Goal: Use online tool/utility: Use online tool/utility

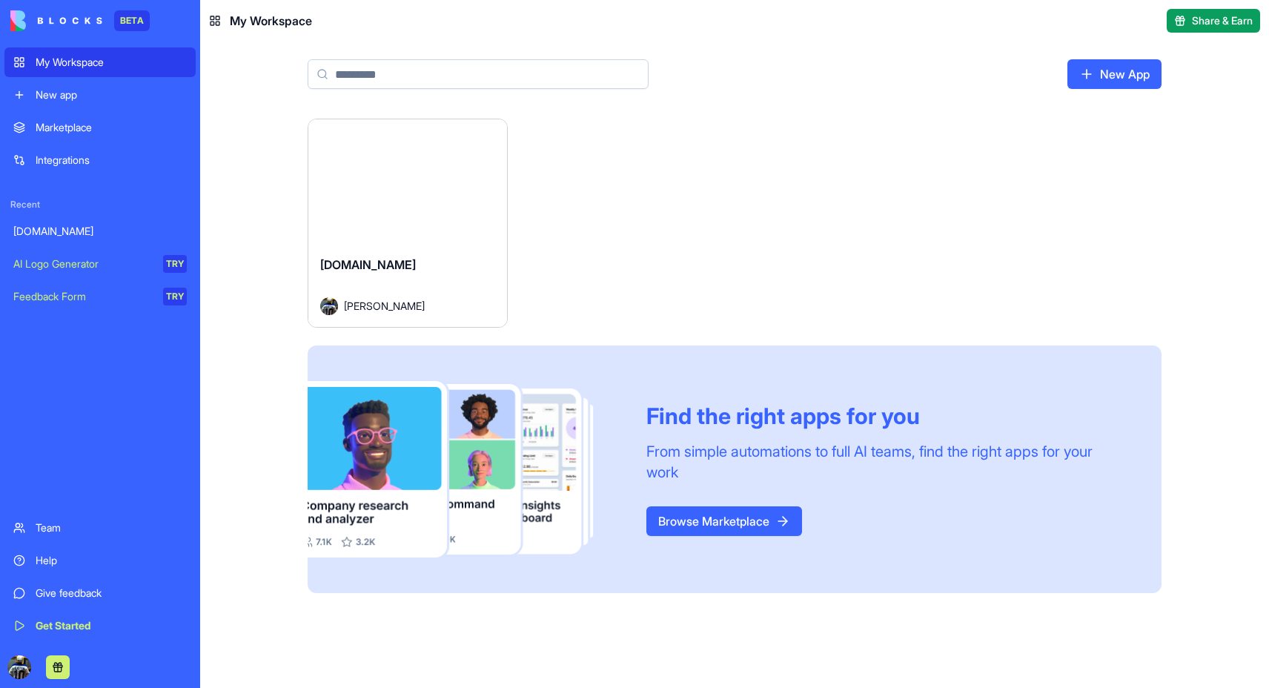
click at [415, 257] on div "[DOMAIN_NAME]" at bounding box center [407, 277] width 175 height 42
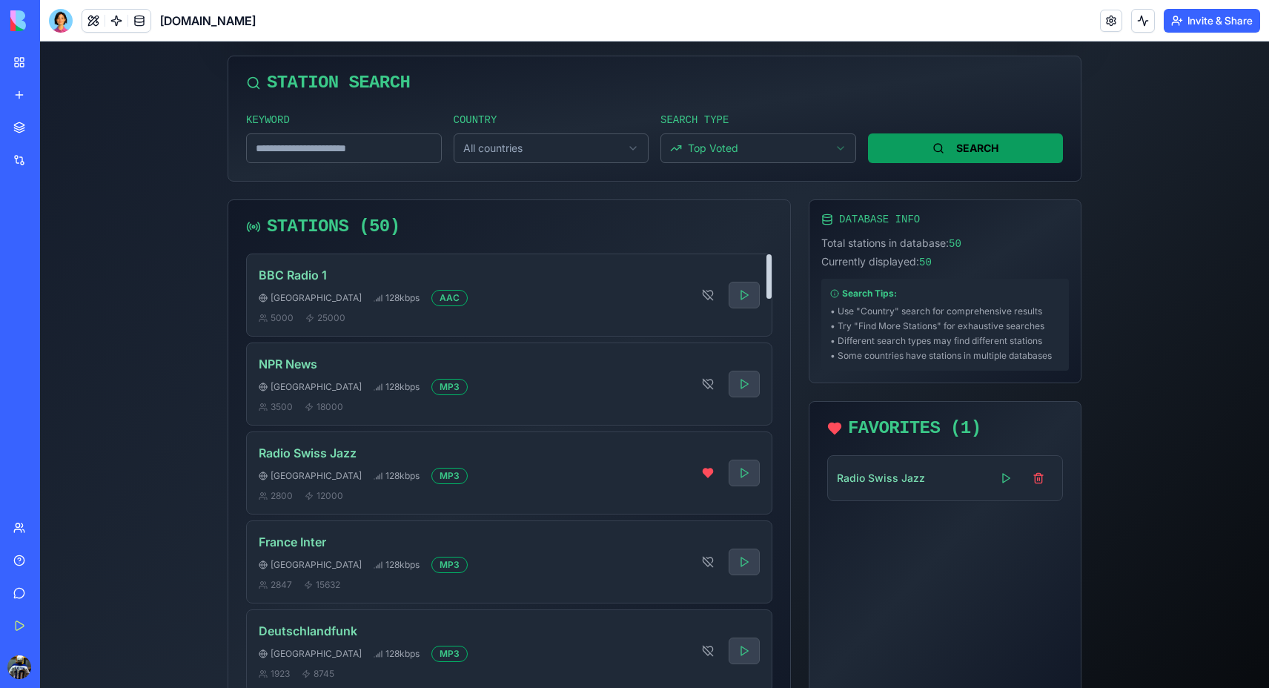
scroll to position [373, 0]
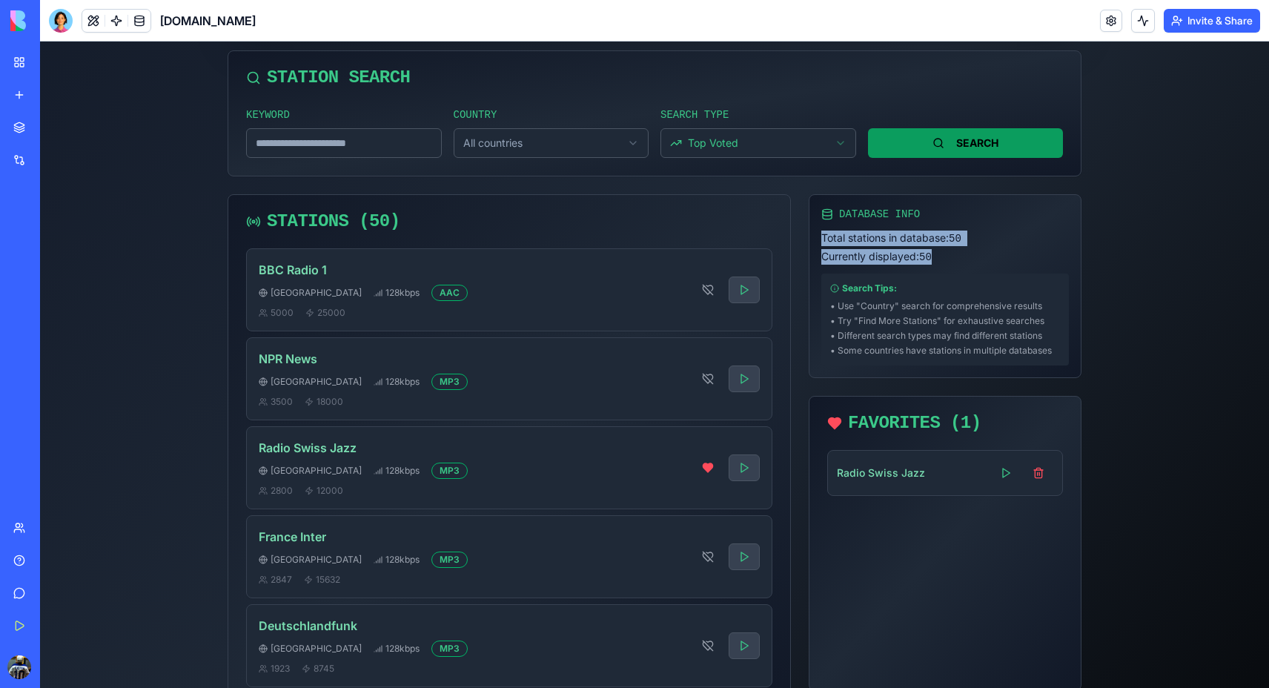
drag, startPoint x: 821, startPoint y: 237, endPoint x: 972, endPoint y: 259, distance: 152.8
click at [972, 259] on div "Total stations in database: 50 Currently displayed: 50" at bounding box center [946, 248] width 248 height 34
copy div "Total stations in database: 50 Currently displayed: 50"
click at [66, 17] on div at bounding box center [61, 21] width 24 height 24
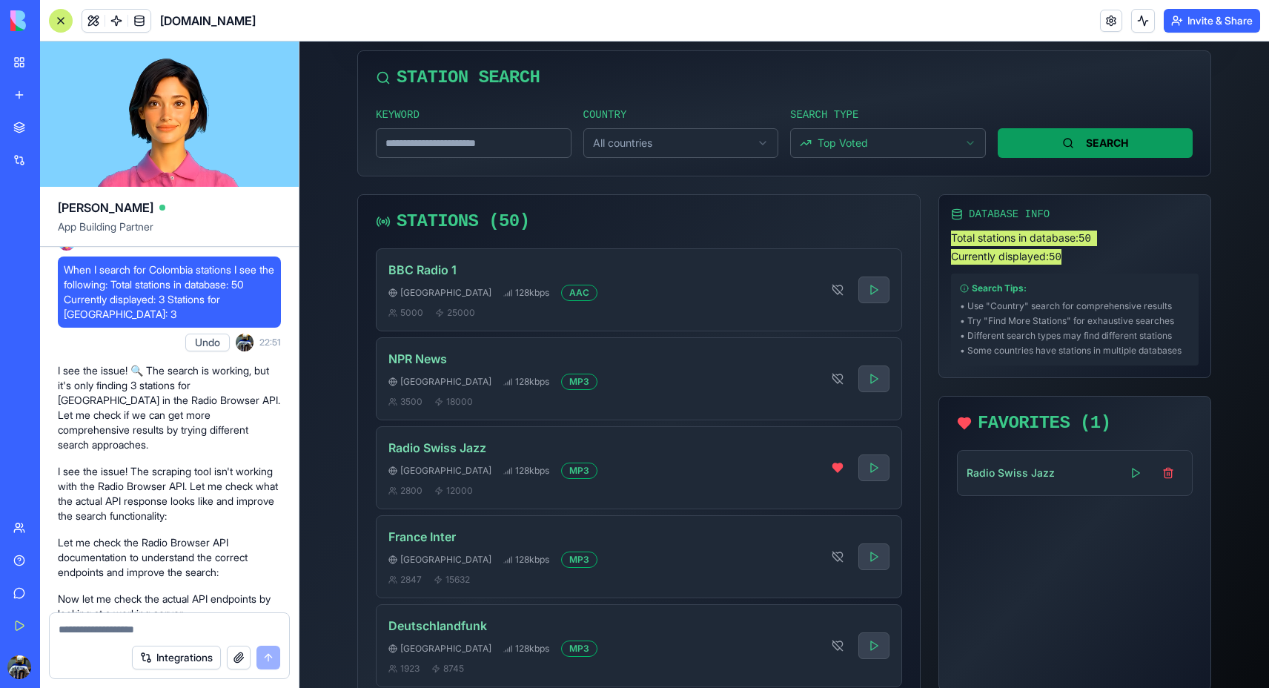
scroll to position [0, 0]
click at [184, 635] on textarea at bounding box center [170, 629] width 222 height 15
type textarea "*"
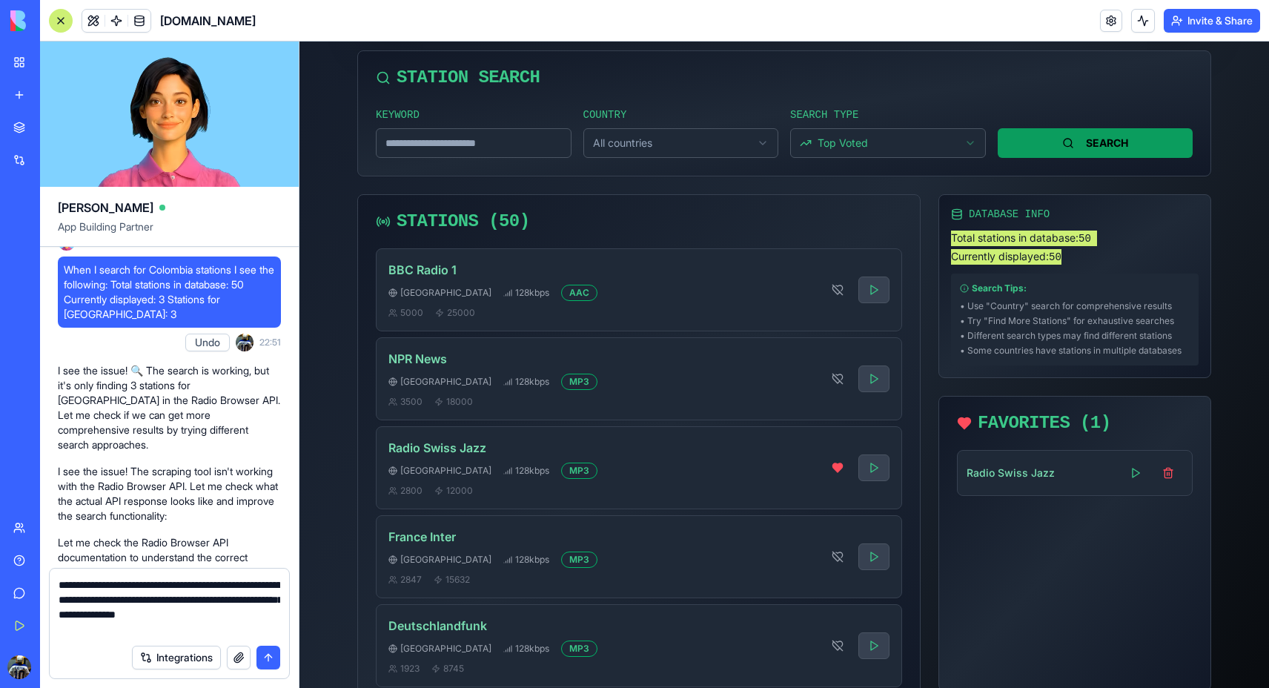
click at [194, 624] on textarea "**********" at bounding box center [170, 607] width 222 height 59
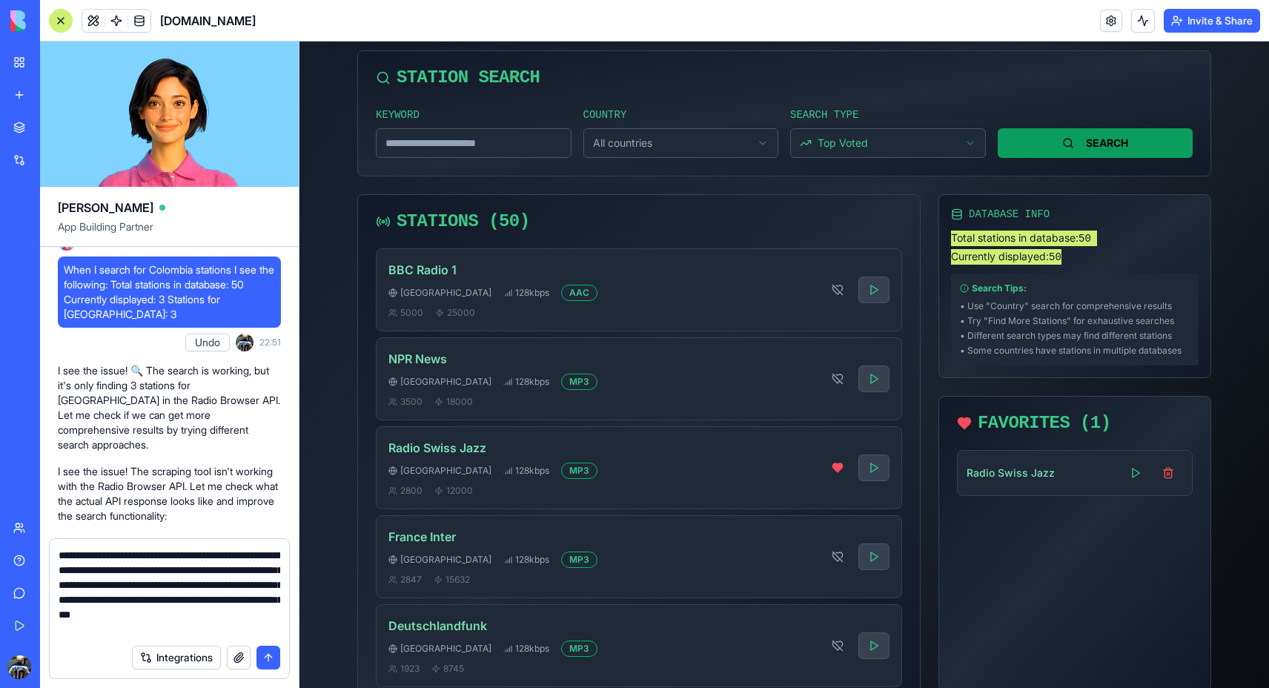
paste textarea "**********"
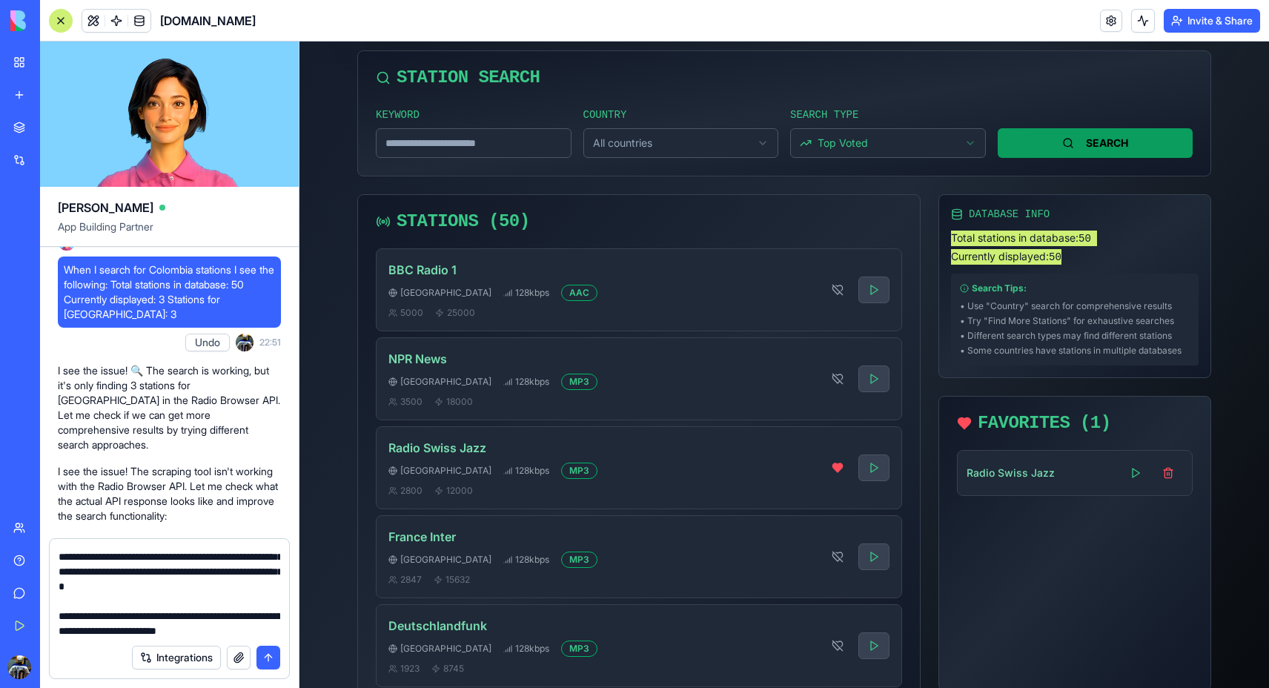
scroll to position [58, 0]
type textarea "**********"
click at [271, 650] on button "submit" at bounding box center [269, 658] width 24 height 24
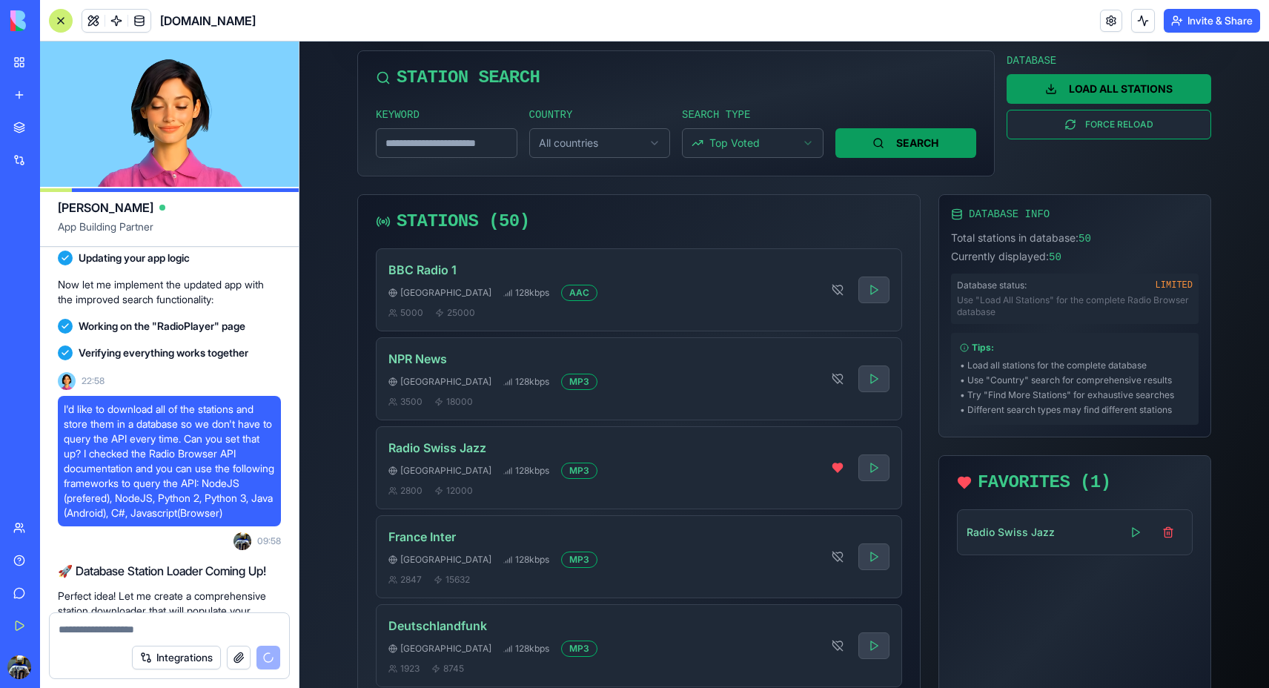
scroll to position [6531, 0]
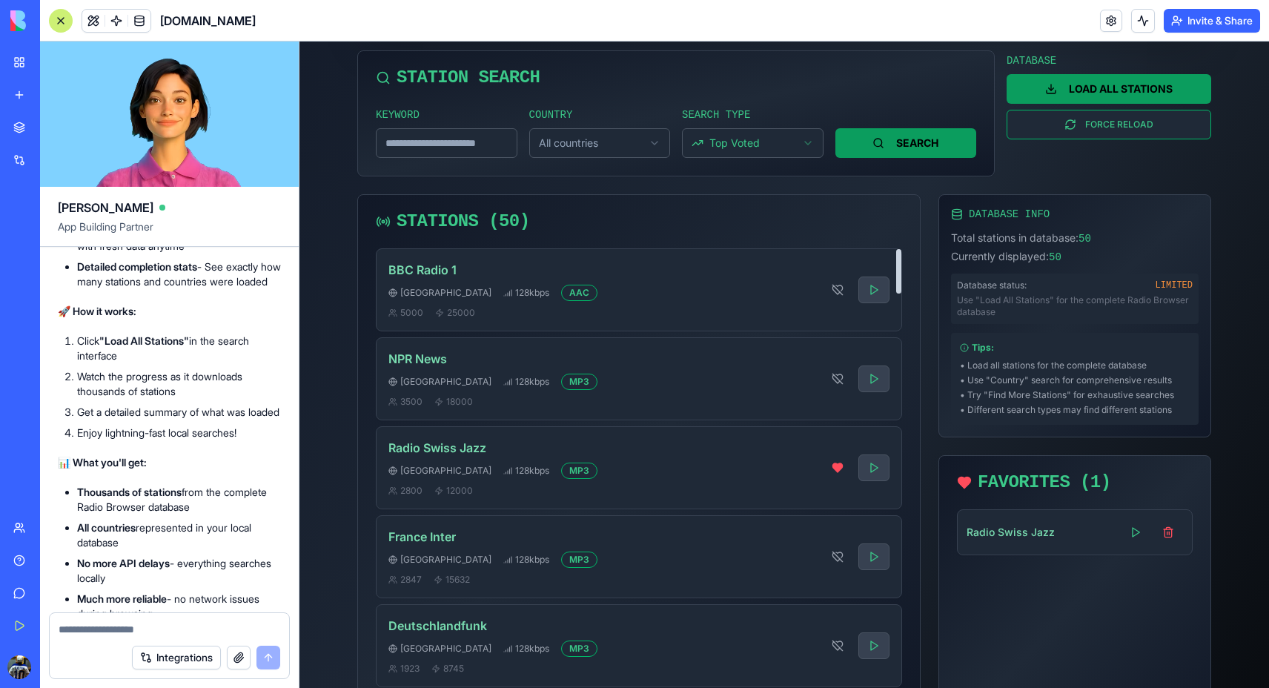
click at [575, 151] on body "L [DOMAIN_NAME] RETRO RADIO STREAMING [PERSON_NAME] SELECT STATION No station s…" at bounding box center [785, 393] width 970 height 1449
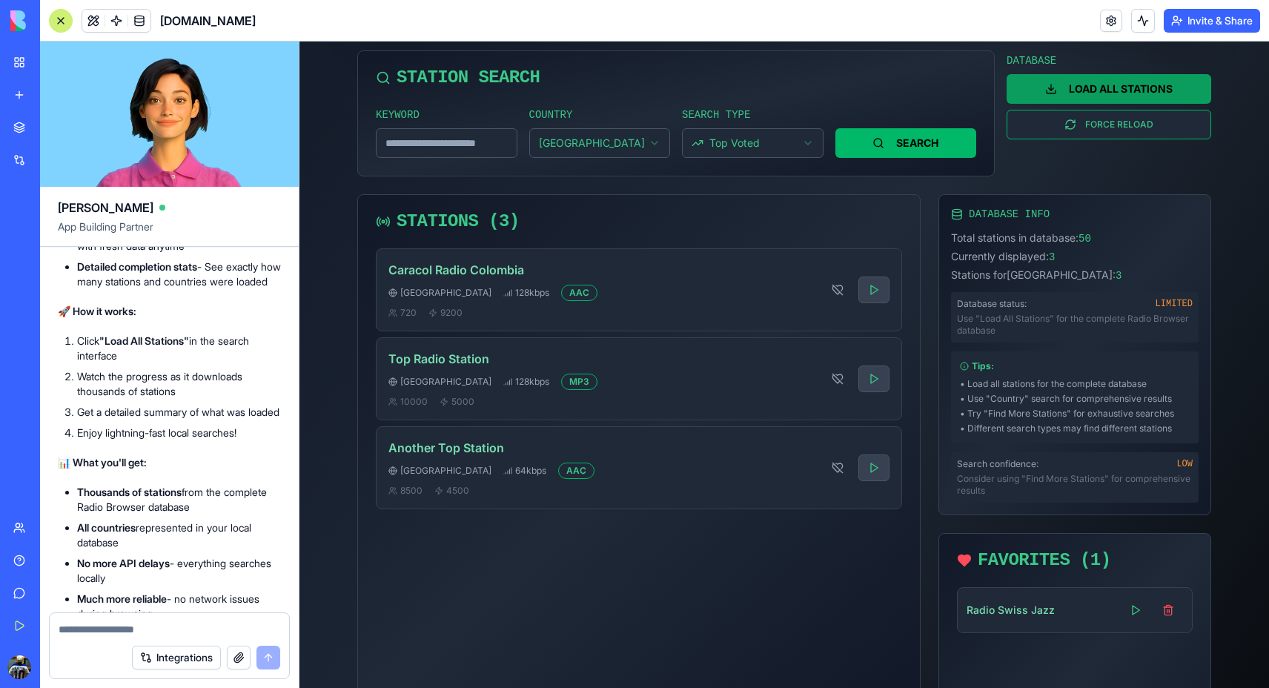
click at [862, 143] on button "SEARCH" at bounding box center [907, 143] width 142 height 30
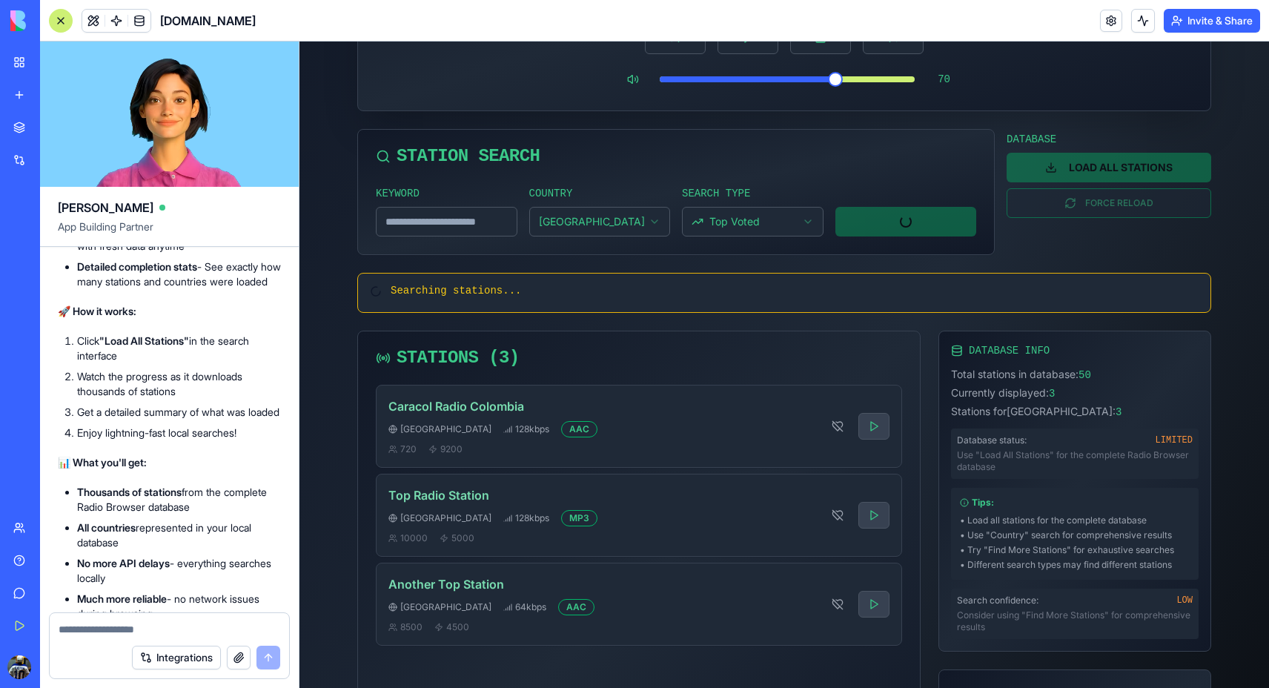
scroll to position [296, 0]
click at [1061, 455] on div "Use "Load All Stations" for the complete Radio Browser database" at bounding box center [1075, 460] width 236 height 24
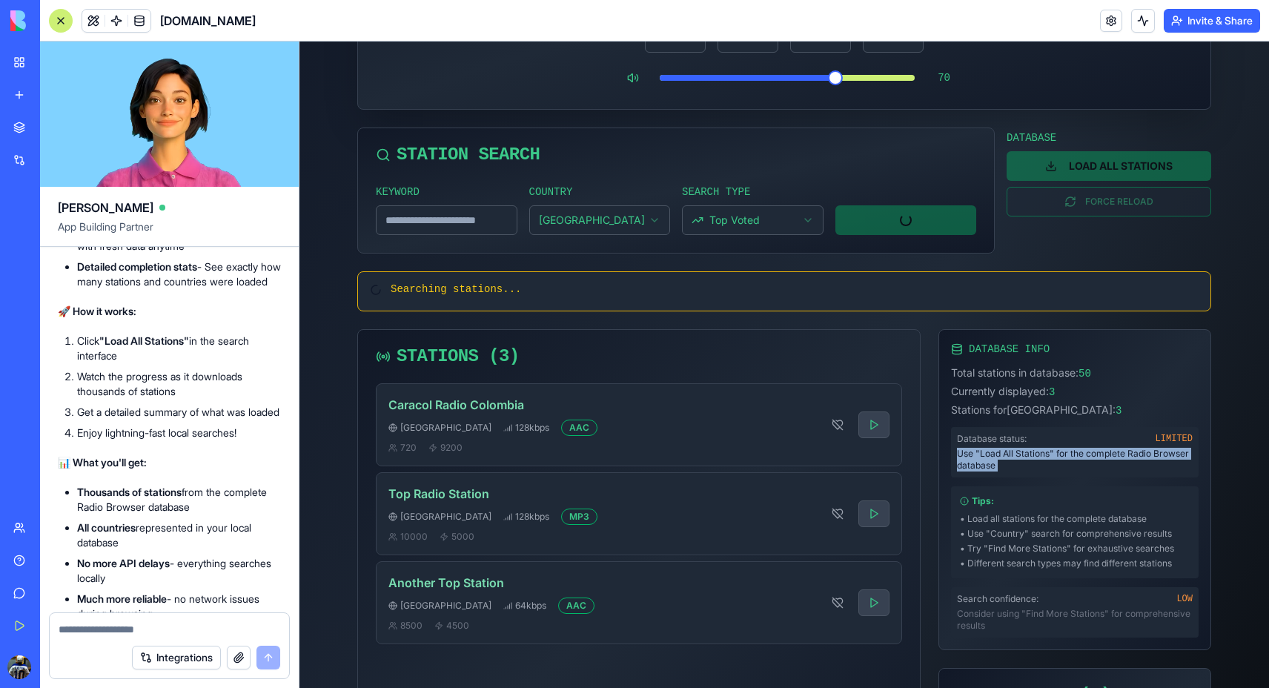
click at [1061, 455] on div "Use "Load All Stations" for the complete Radio Browser database" at bounding box center [1075, 460] width 236 height 24
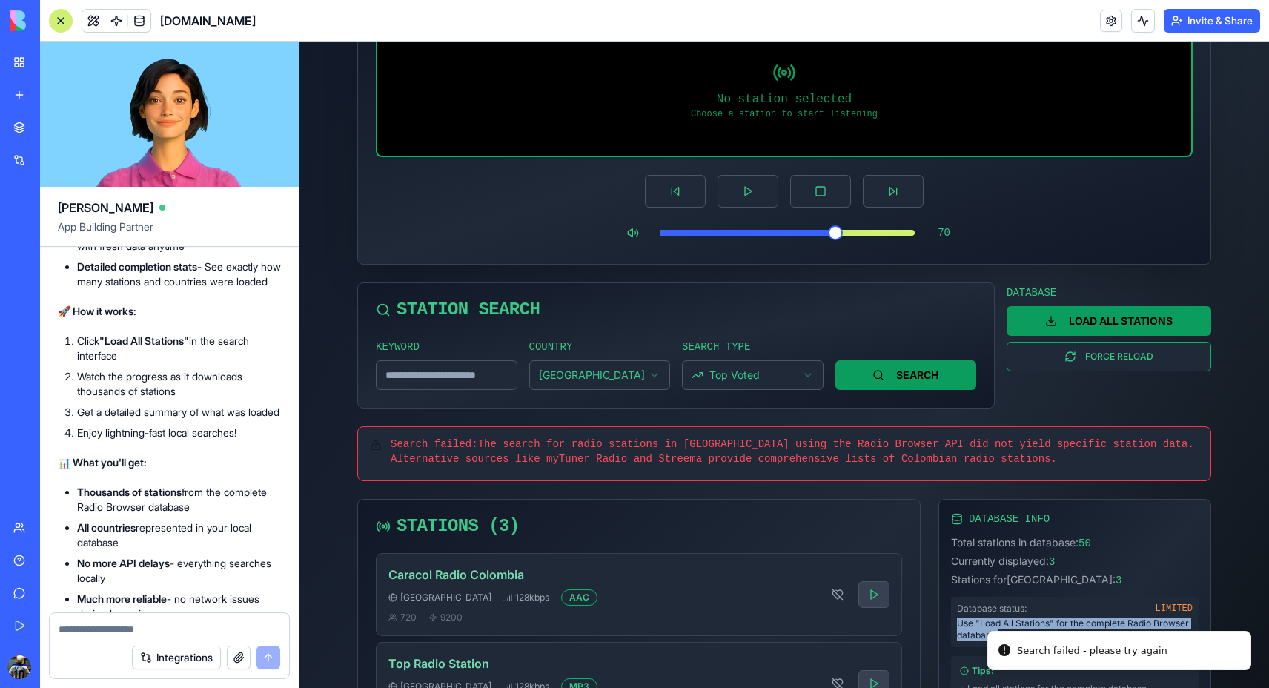
scroll to position [138, 0]
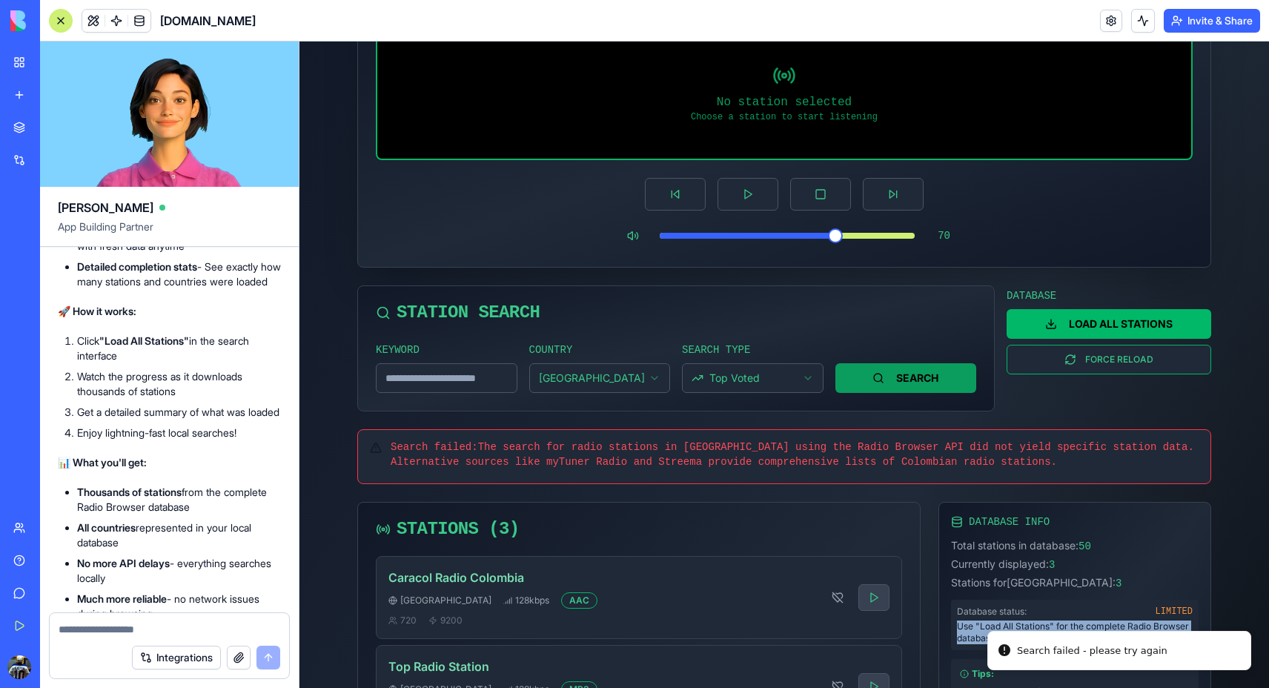
click at [1101, 316] on button "LOAD ALL STATIONS" at bounding box center [1109, 324] width 205 height 30
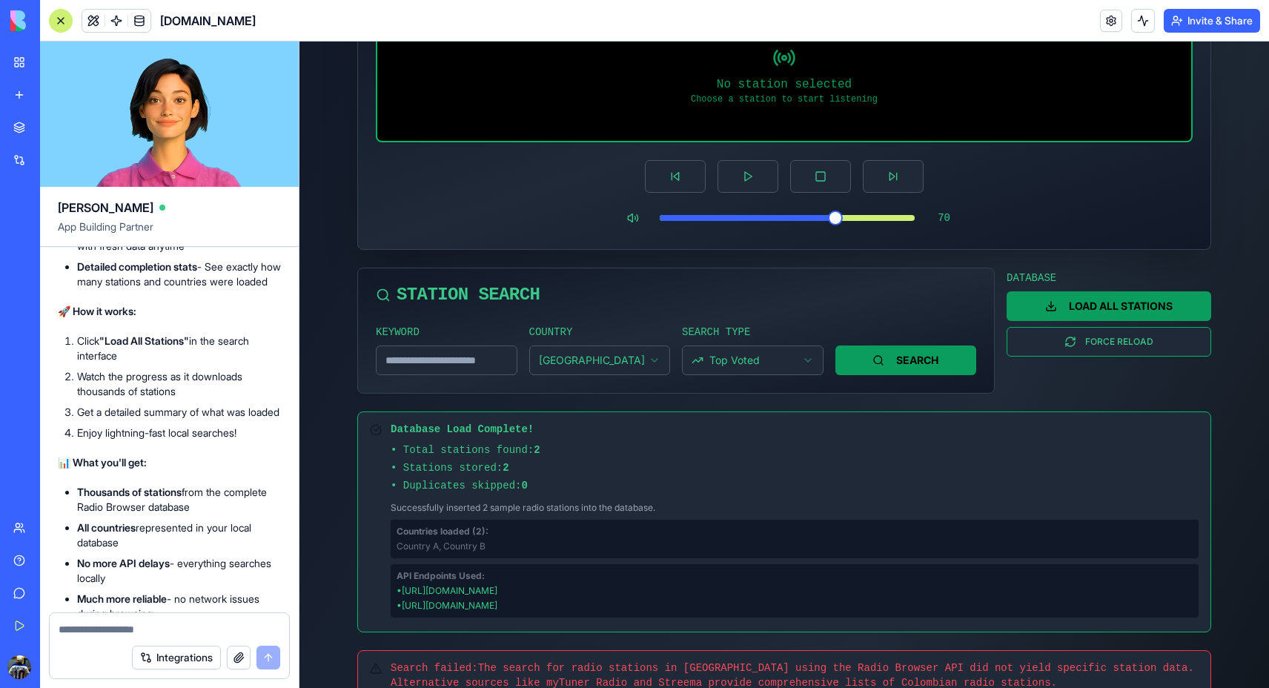
scroll to position [222, 0]
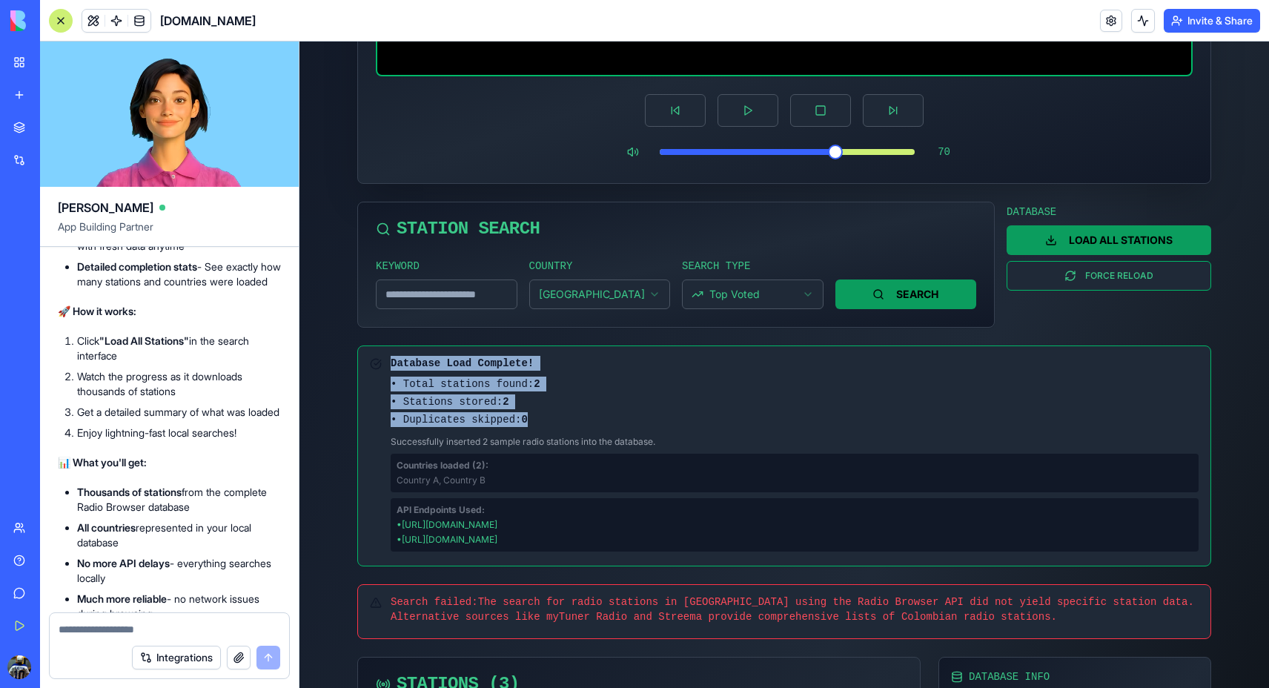
drag, startPoint x: 392, startPoint y: 361, endPoint x: 560, endPoint y: 413, distance: 175.4
click at [560, 413] on div "Database Load Complete! • Total stations found: 2 • Stations stored: 2 • Duplic…" at bounding box center [795, 391] width 808 height 71
copy div "Database Load Complete! • Total stations found: 2 • Stations stored: 2 • Duplic…"
click at [165, 624] on textarea at bounding box center [170, 629] width 222 height 15
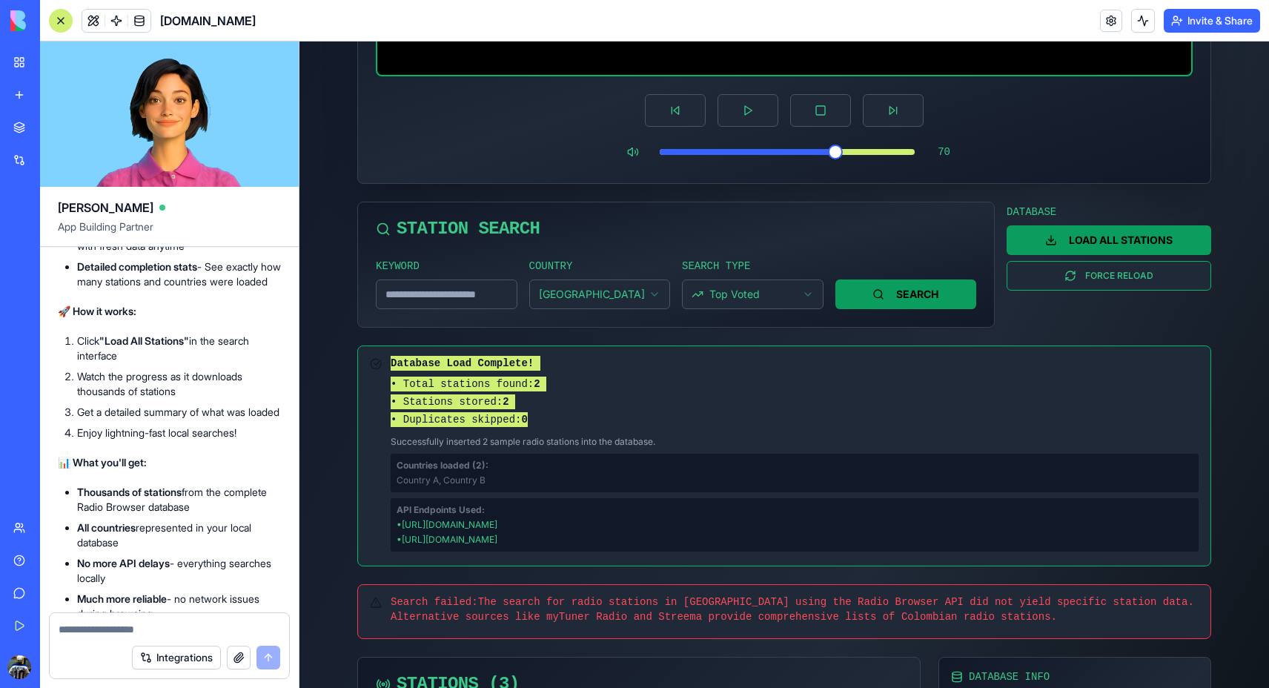
scroll to position [217, 0]
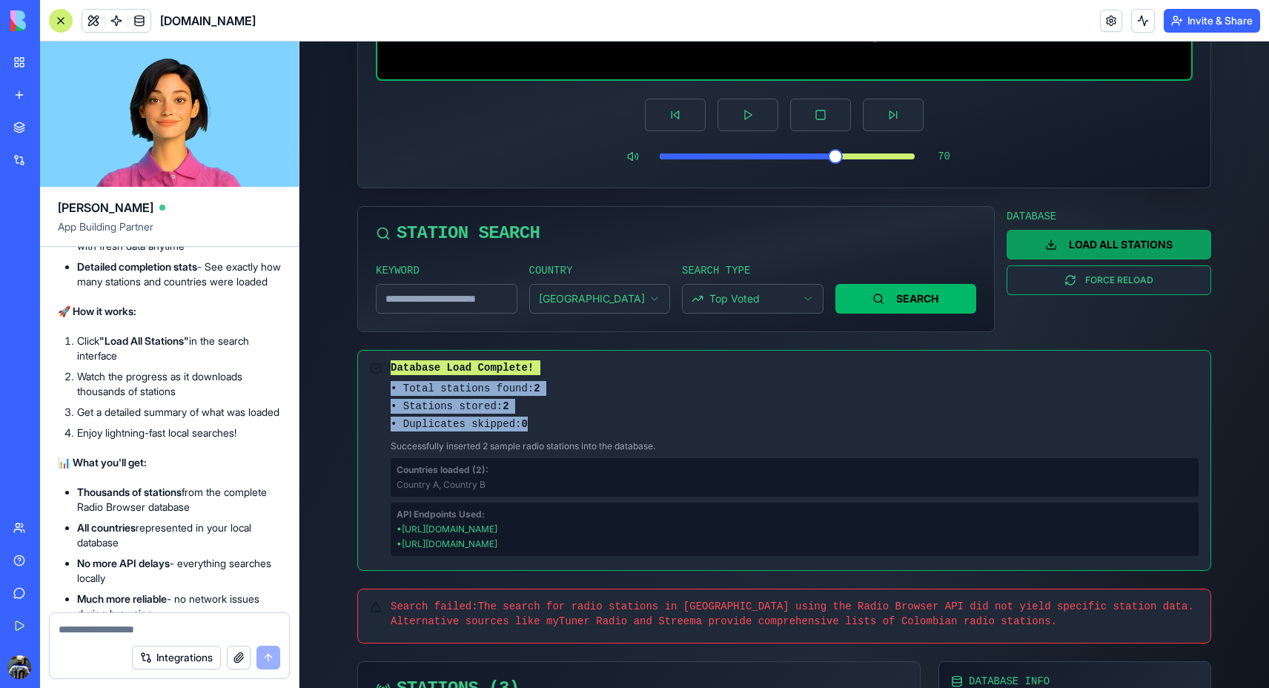
click at [885, 295] on button "SEARCH" at bounding box center [907, 299] width 142 height 30
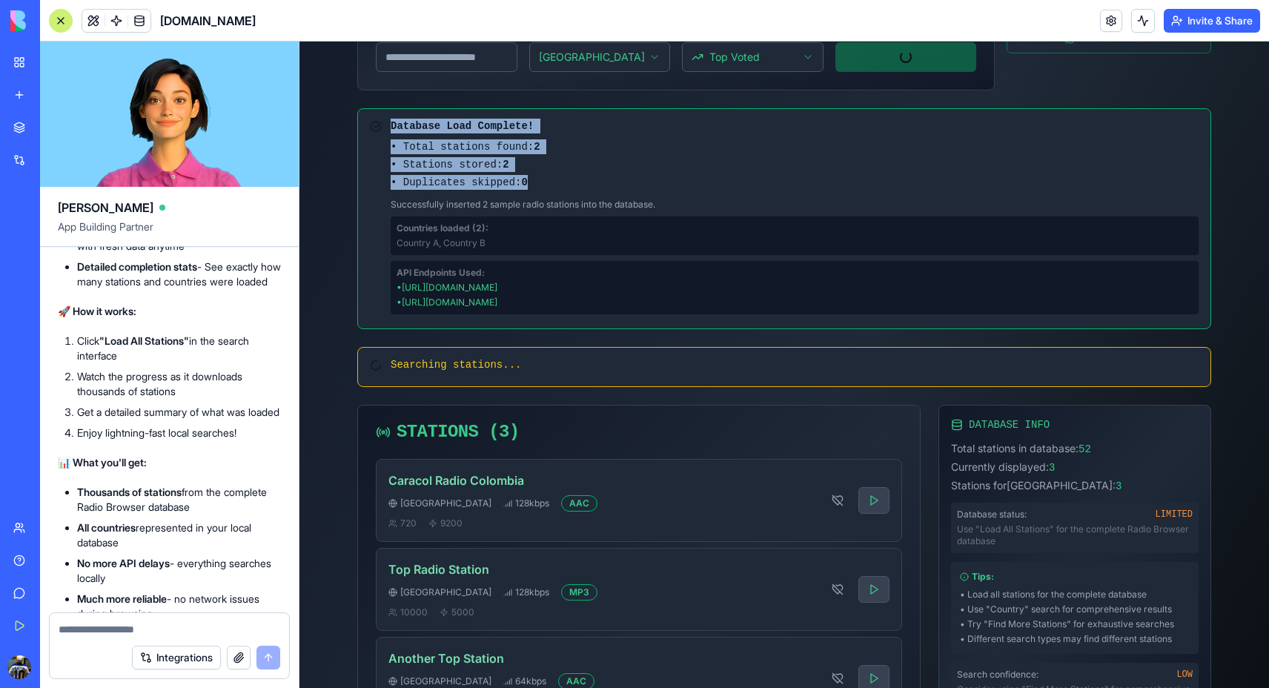
scroll to position [470, 0]
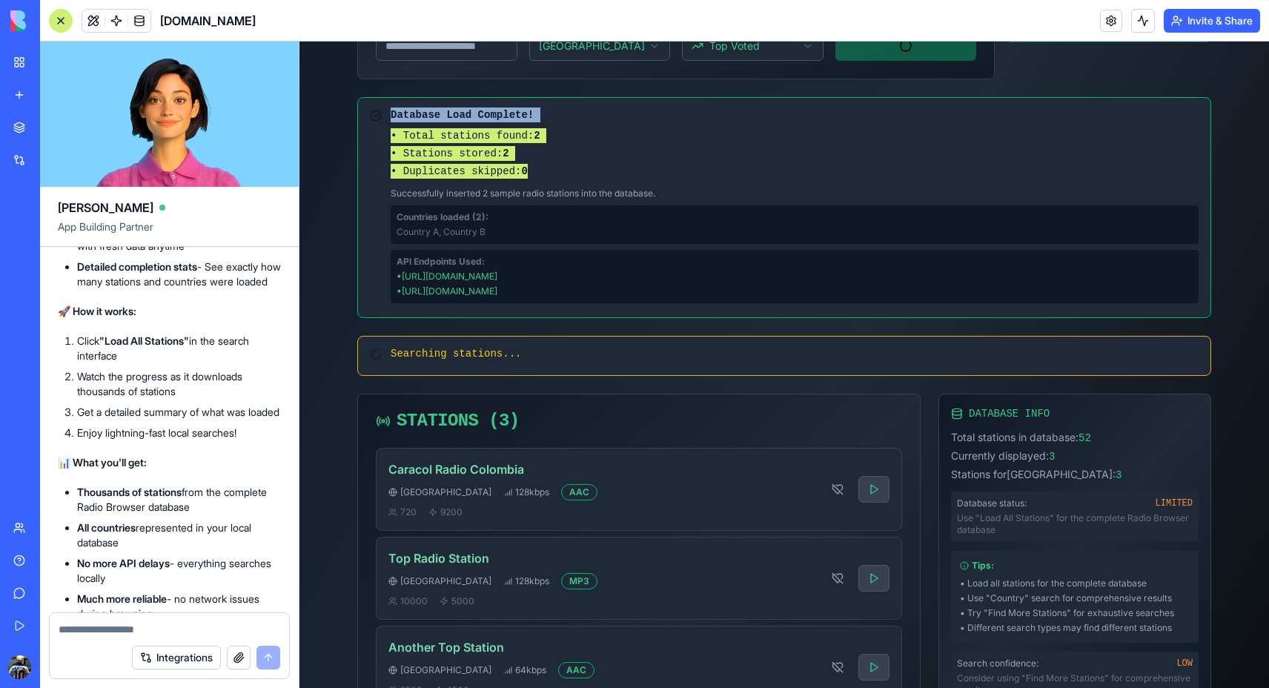
click at [155, 631] on textarea at bounding box center [170, 629] width 222 height 15
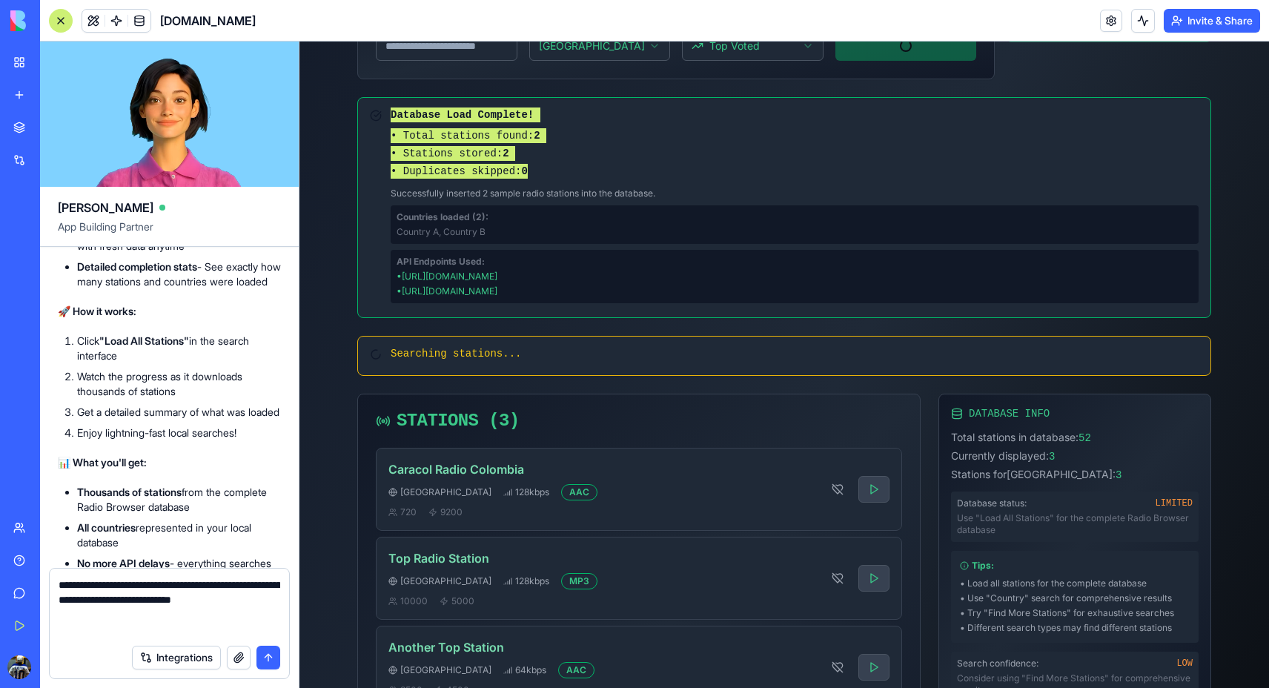
paste textarea "**********"
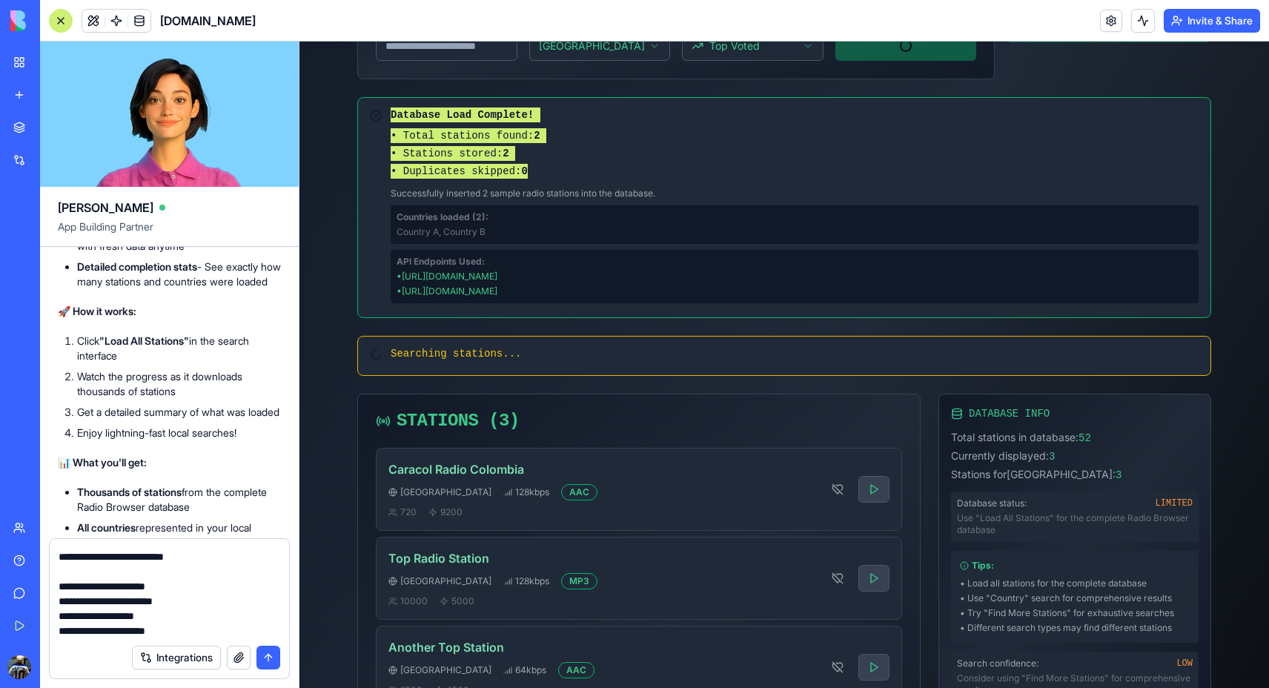
type textarea "**********"
click at [282, 653] on div "Integrations" at bounding box center [169, 658] width 239 height 42
click at [275, 652] on button "submit" at bounding box center [269, 658] width 24 height 24
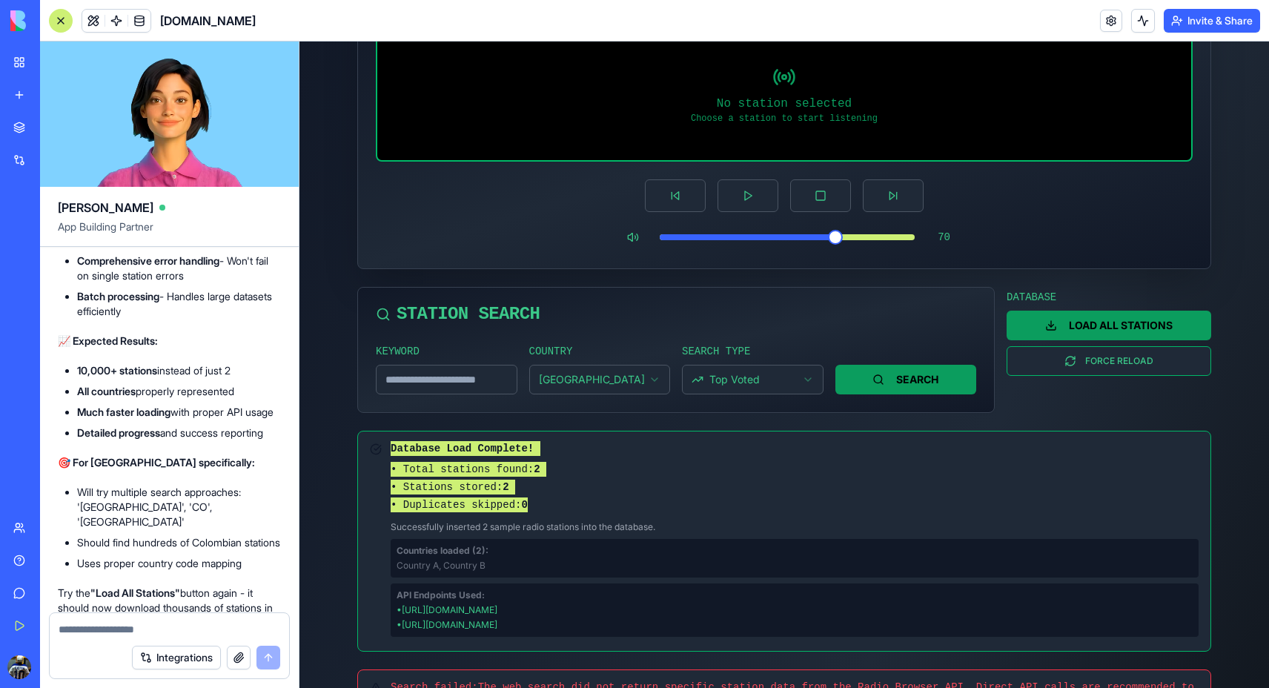
scroll to position [0, 0]
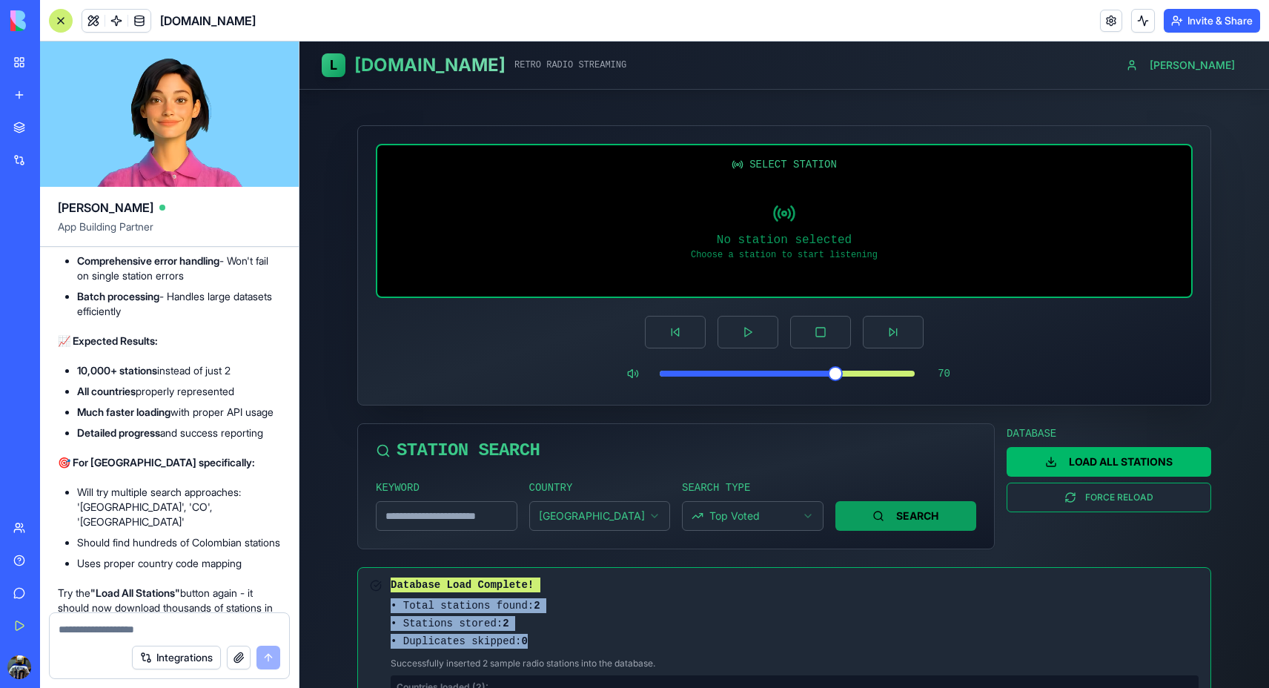
click at [1083, 464] on button "LOAD ALL STATIONS" at bounding box center [1109, 462] width 205 height 30
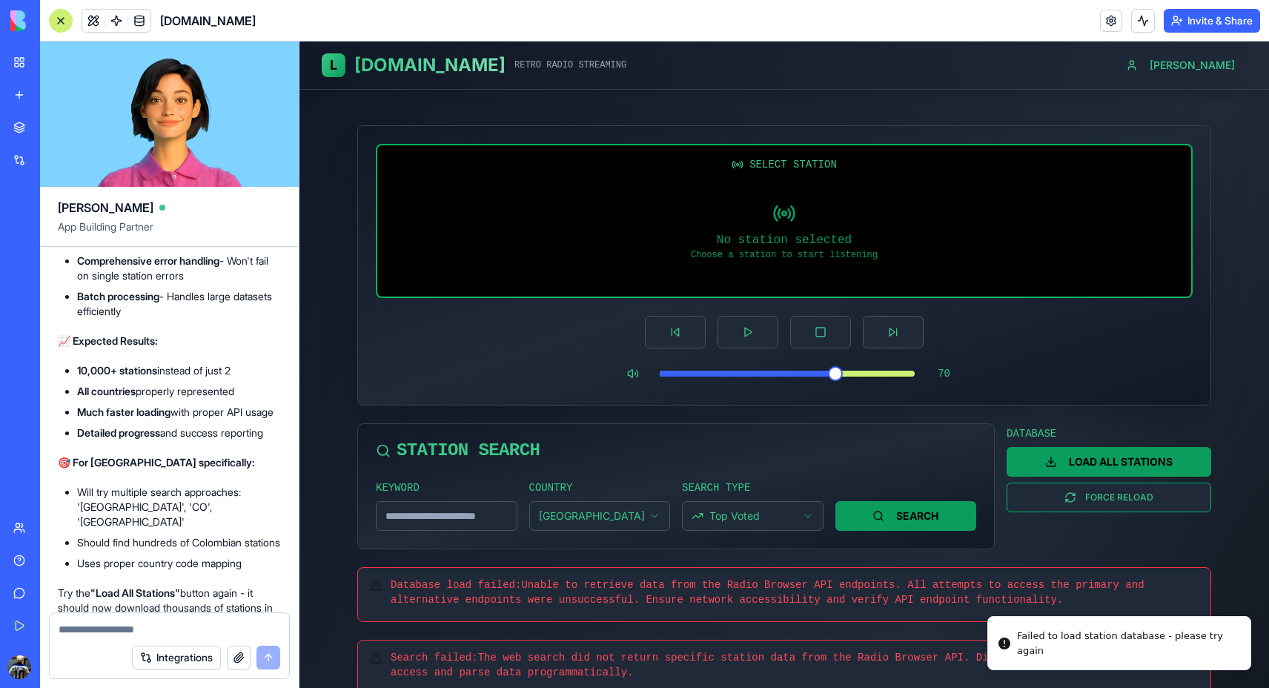
click at [583, 590] on span "Database load failed: Unable to retrieve data from the Radio Browser API endpoi…" at bounding box center [768, 592] width 754 height 27
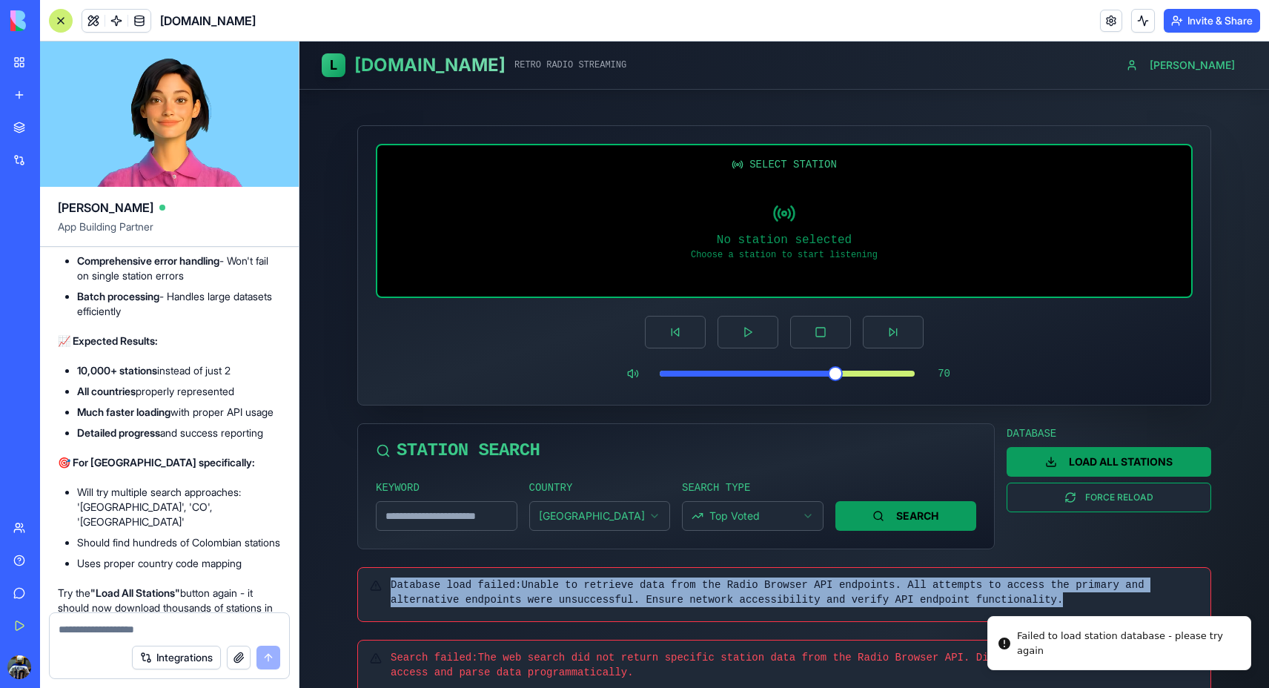
click at [583, 590] on span "Database load failed: Unable to retrieve data from the Radio Browser API endpoi…" at bounding box center [768, 592] width 754 height 27
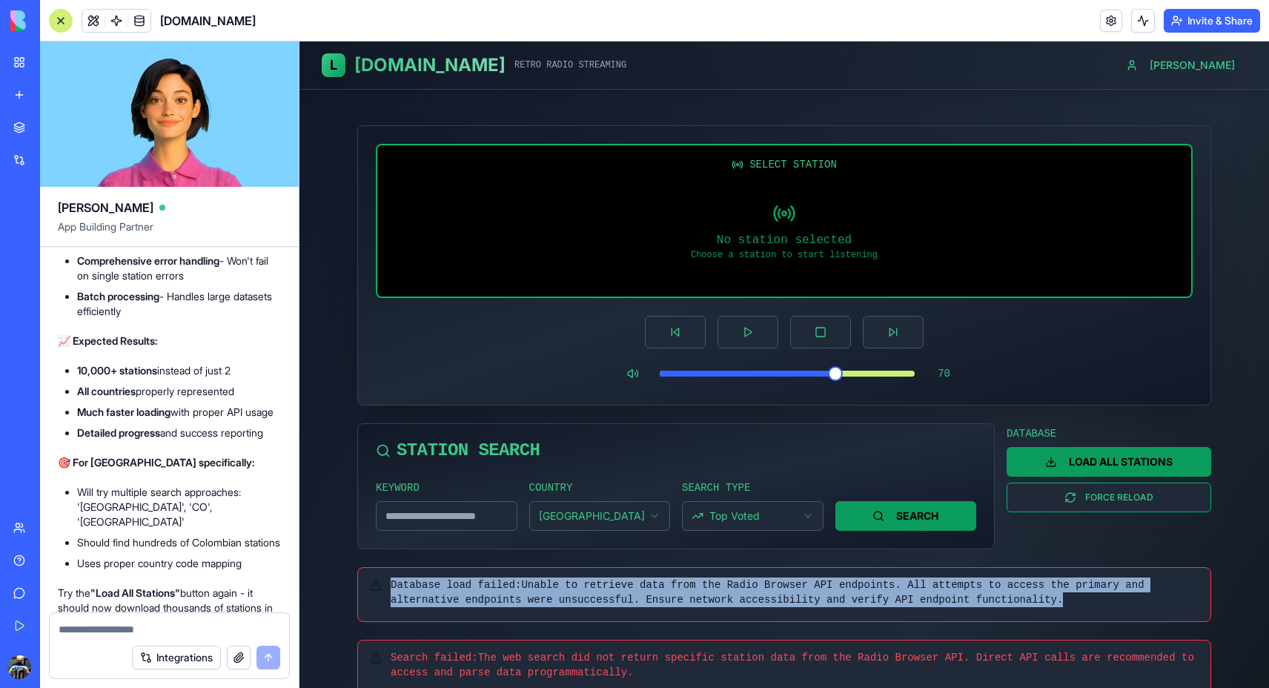
copy div "Database load failed: Unable to retrieve data from the Radio Browser API endpoi…"
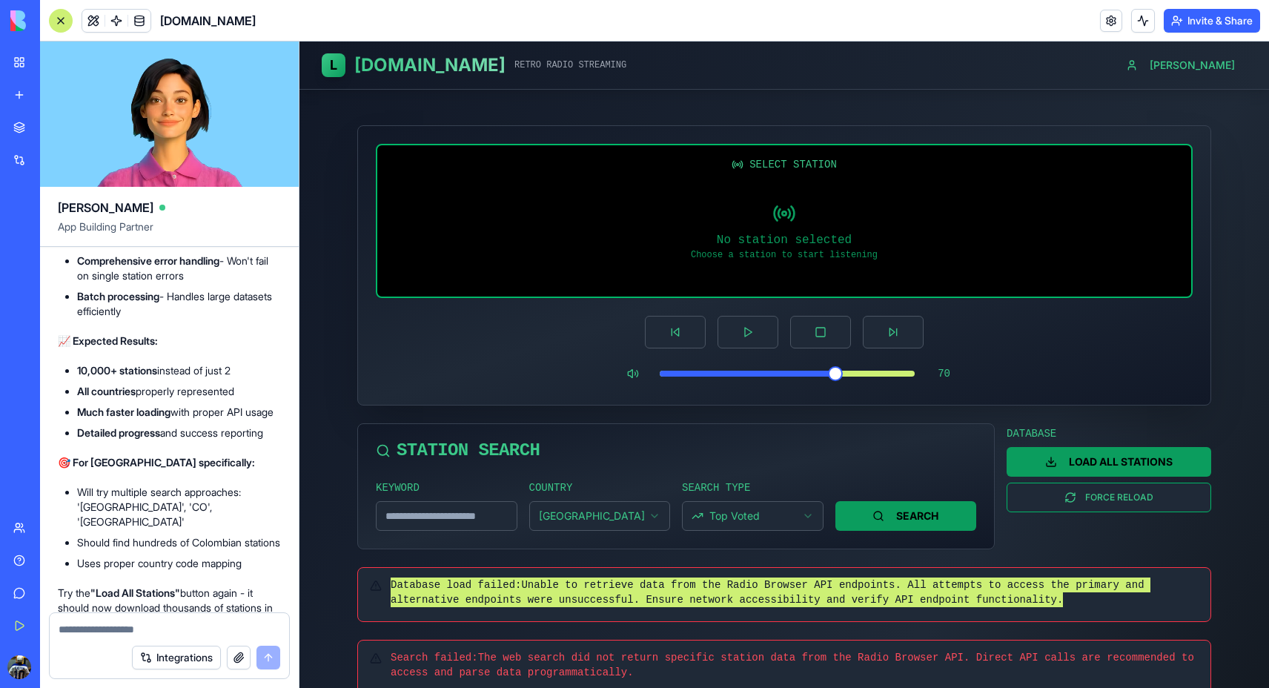
click at [236, 627] on textarea at bounding box center [170, 629] width 222 height 15
paste textarea "**********"
type textarea "**********"
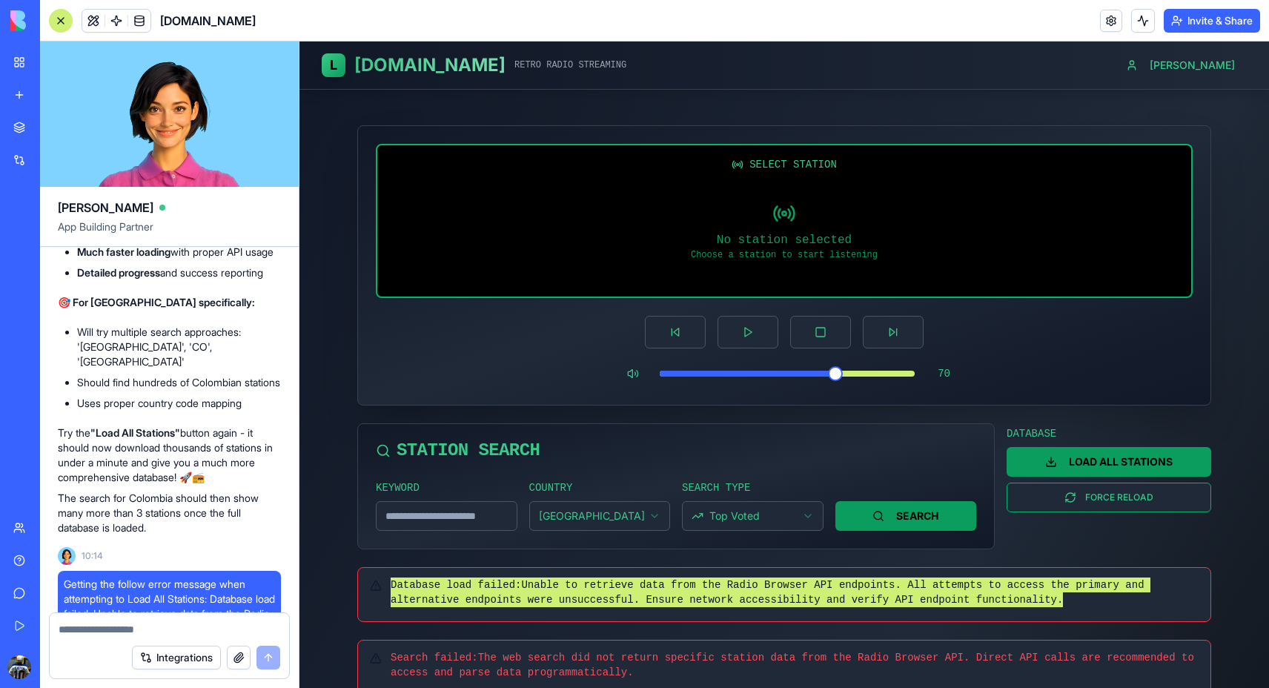
scroll to position [8495, 0]
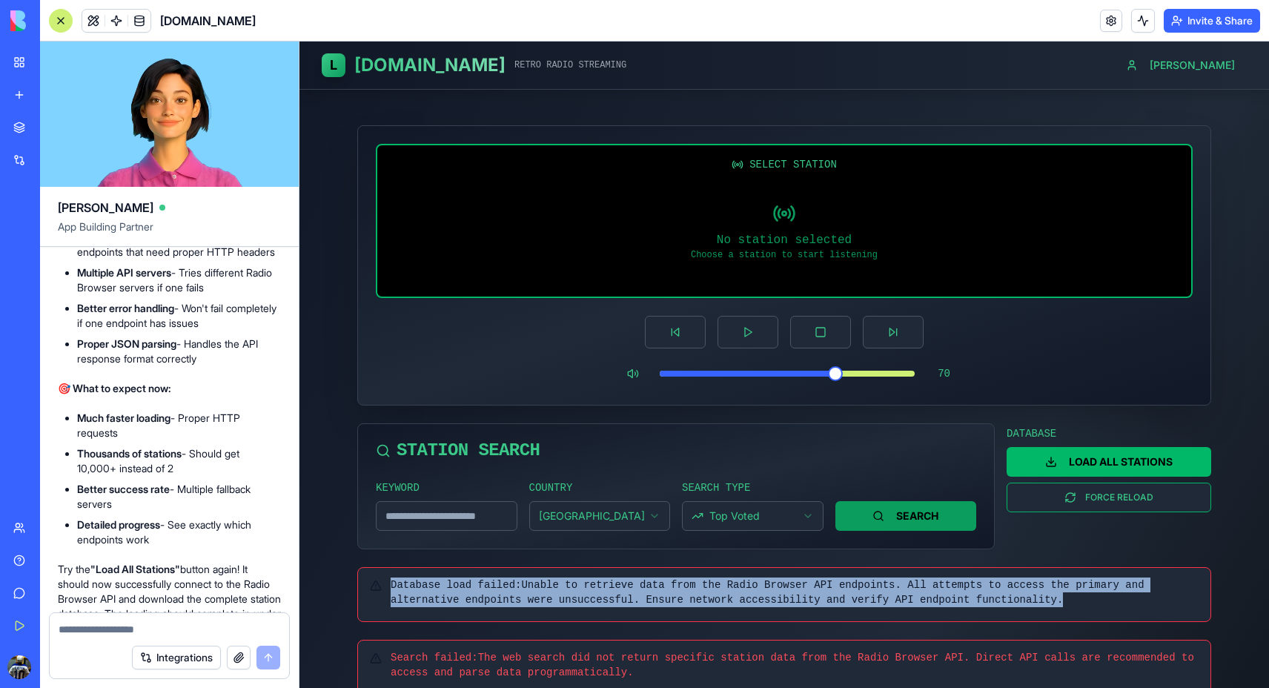
click at [1088, 461] on button "LOAD ALL STATIONS" at bounding box center [1109, 462] width 205 height 30
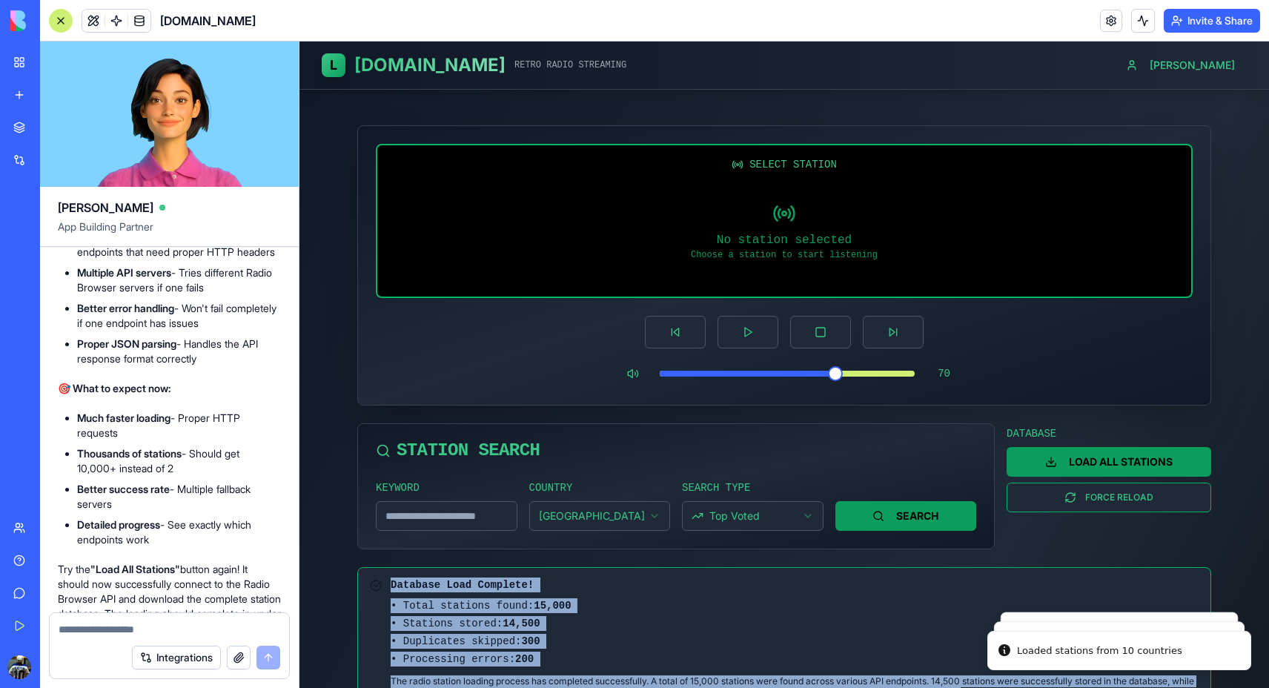
click at [878, 655] on div "• Processing errors: 200" at bounding box center [795, 659] width 808 height 15
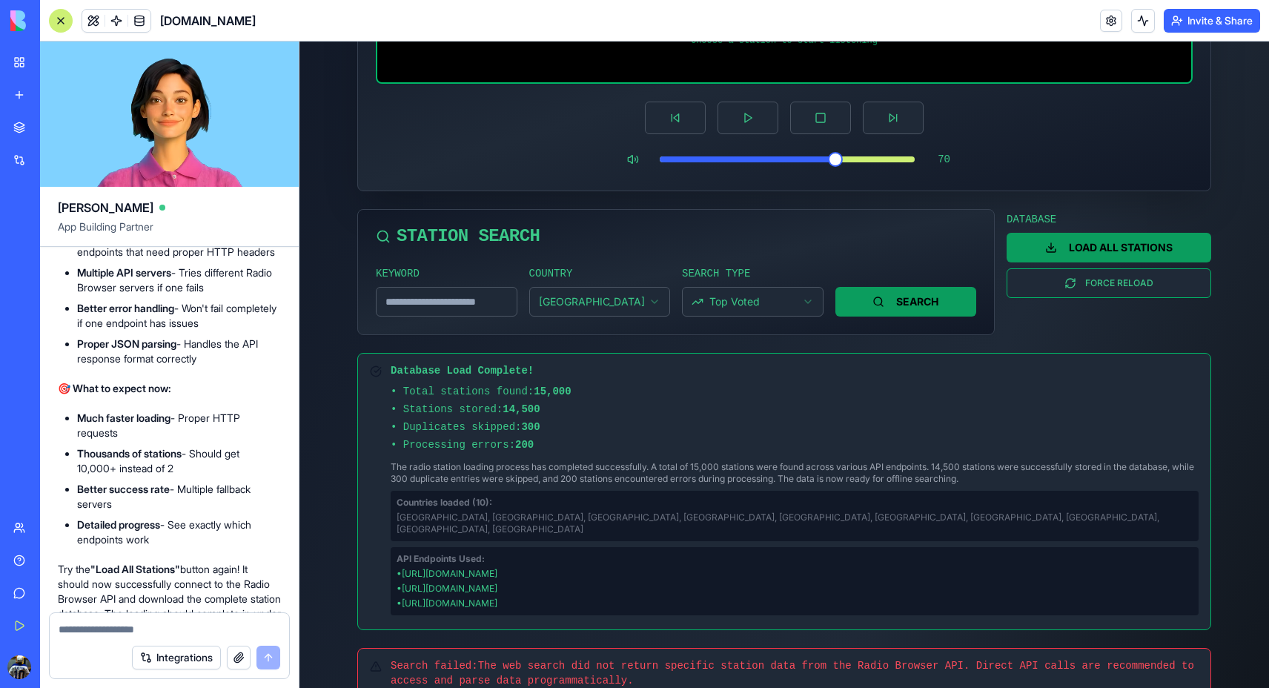
scroll to position [0, 0]
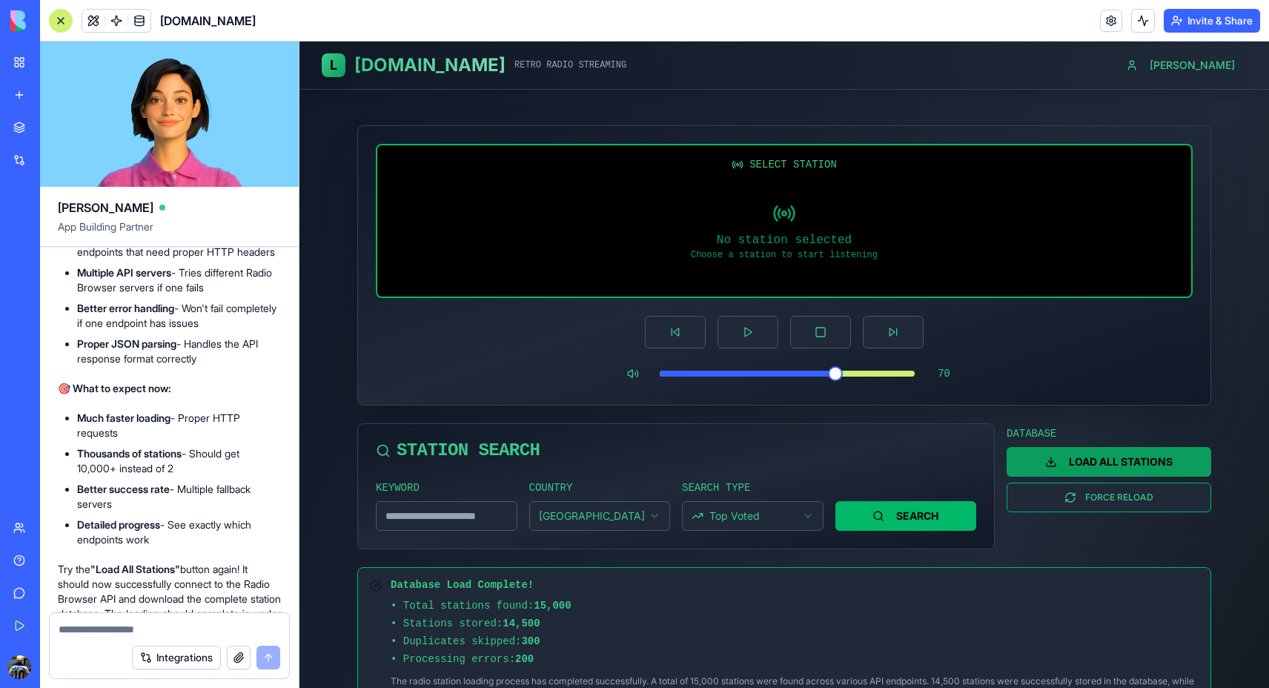
click at [871, 509] on button "SEARCH" at bounding box center [907, 516] width 142 height 30
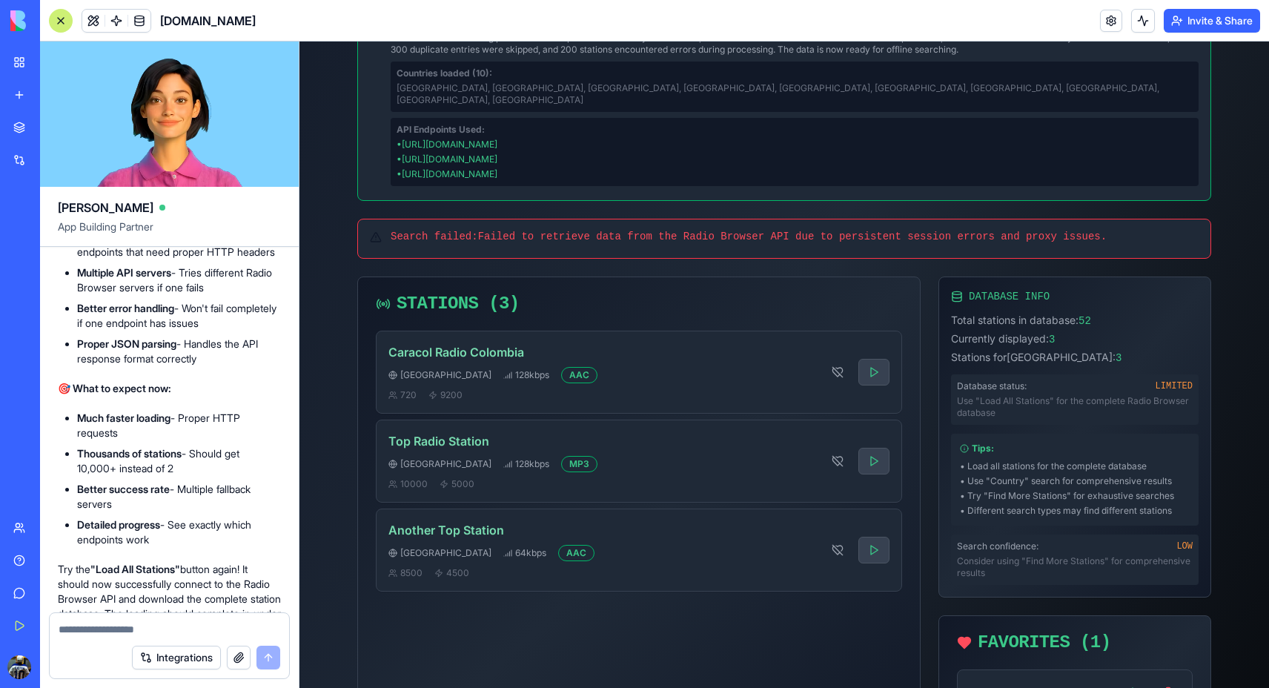
scroll to position [646, 0]
click at [169, 622] on textarea at bounding box center [170, 629] width 222 height 15
type textarea "**********"
